Goal: Use online tool/utility: Utilize a website feature to perform a specific function

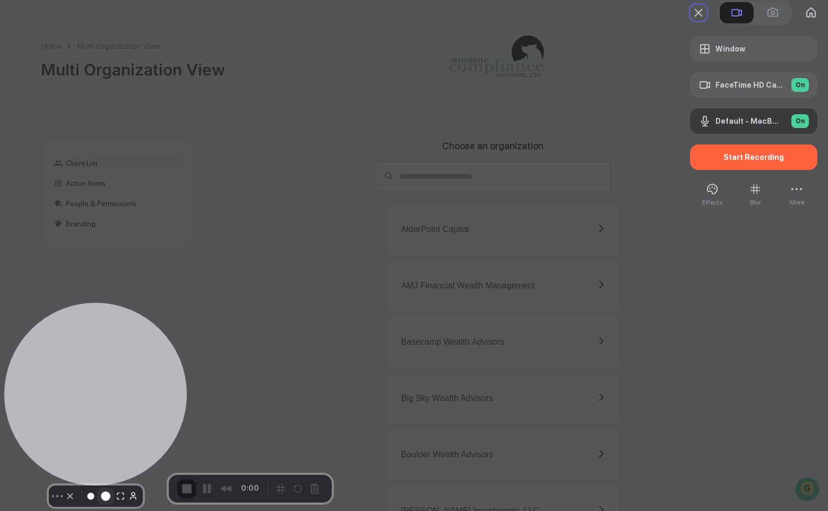
click at [97, 492] on button "Resize medium" at bounding box center [105, 495] width 17 height 17
click at [64, 490] on button "Camera off" at bounding box center [70, 496] width 13 height 13
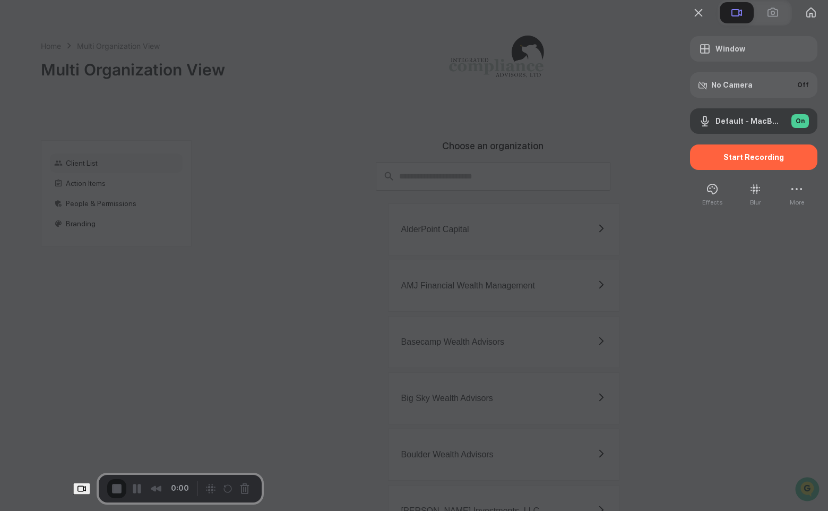
click at [733, 161] on span "Start Recording" at bounding box center [754, 157] width 61 height 8
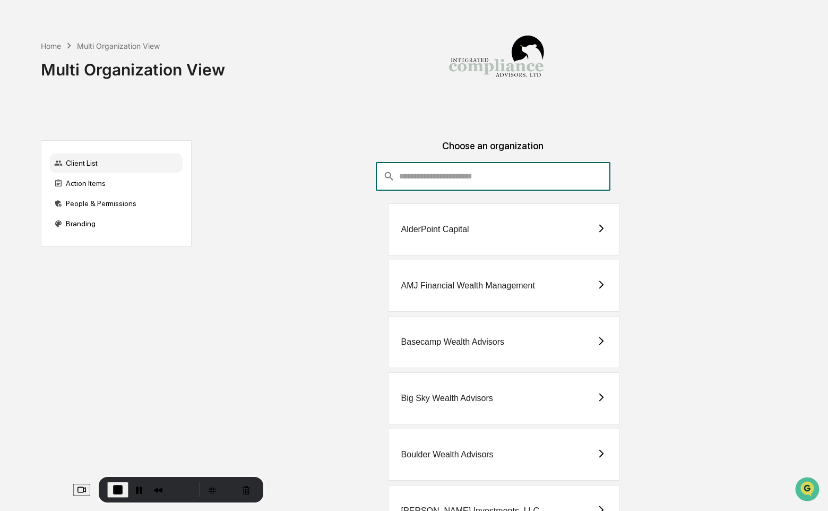
click at [477, 173] on input "consultant-dashboard__filter-organizations-search-bar" at bounding box center [504, 176] width 211 height 29
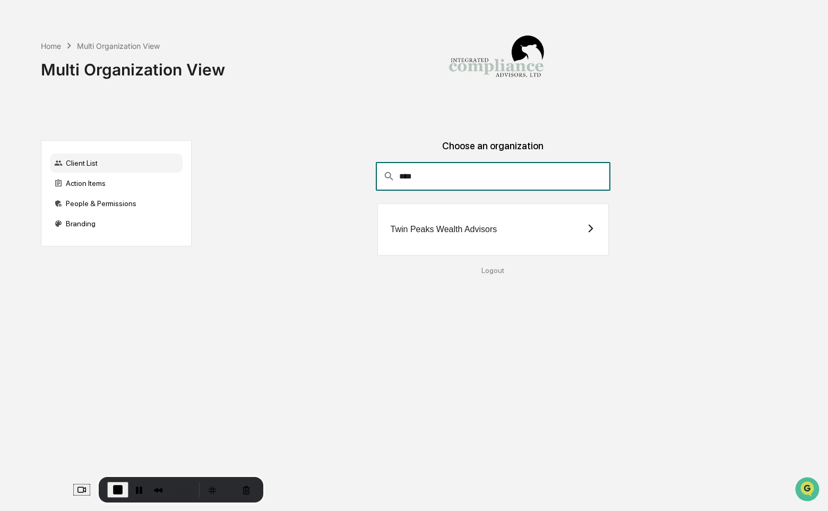
type input "****"
click at [461, 231] on div "Twin Peaks Wealth Advisors" at bounding box center [444, 230] width 107 height 10
